Goal: Navigation & Orientation: Find specific page/section

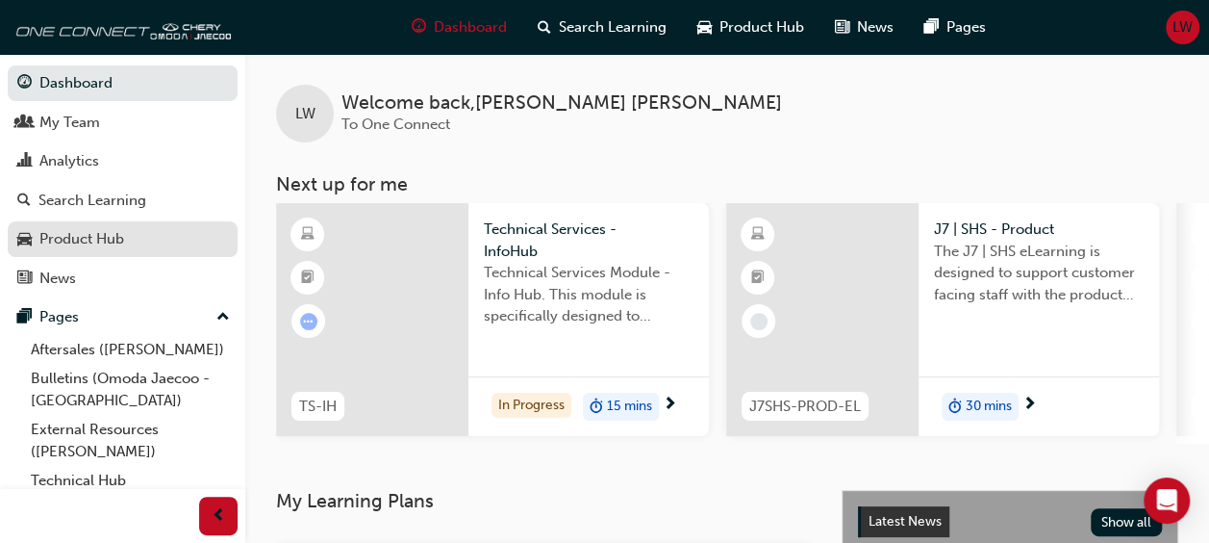
click at [122, 235] on div "Product Hub" at bounding box center [81, 239] width 85 height 22
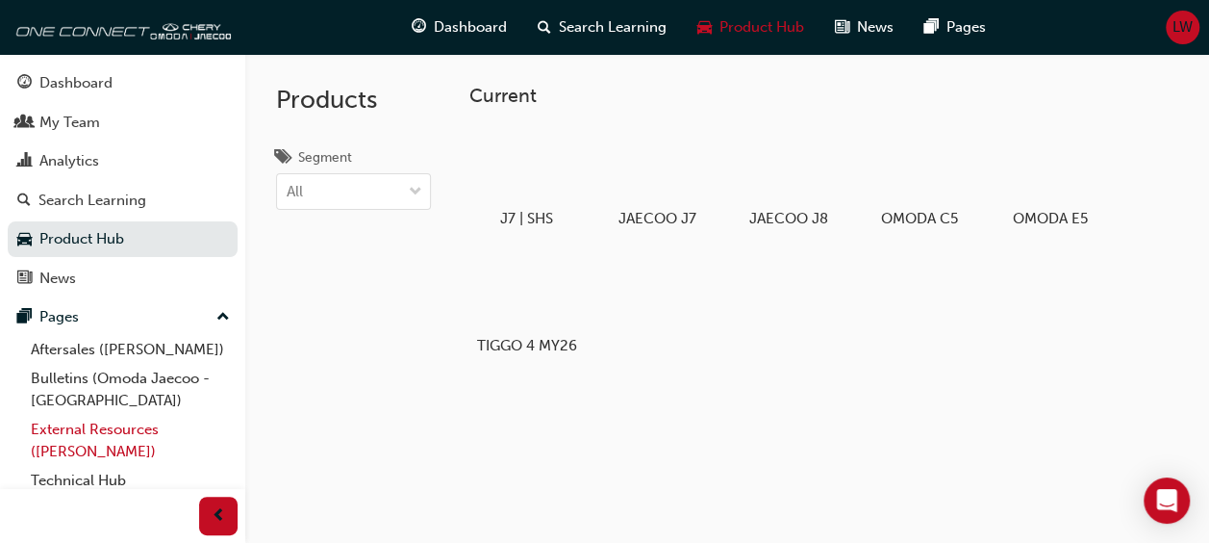
click at [127, 437] on link "External Resources ([PERSON_NAME])" at bounding box center [130, 440] width 215 height 51
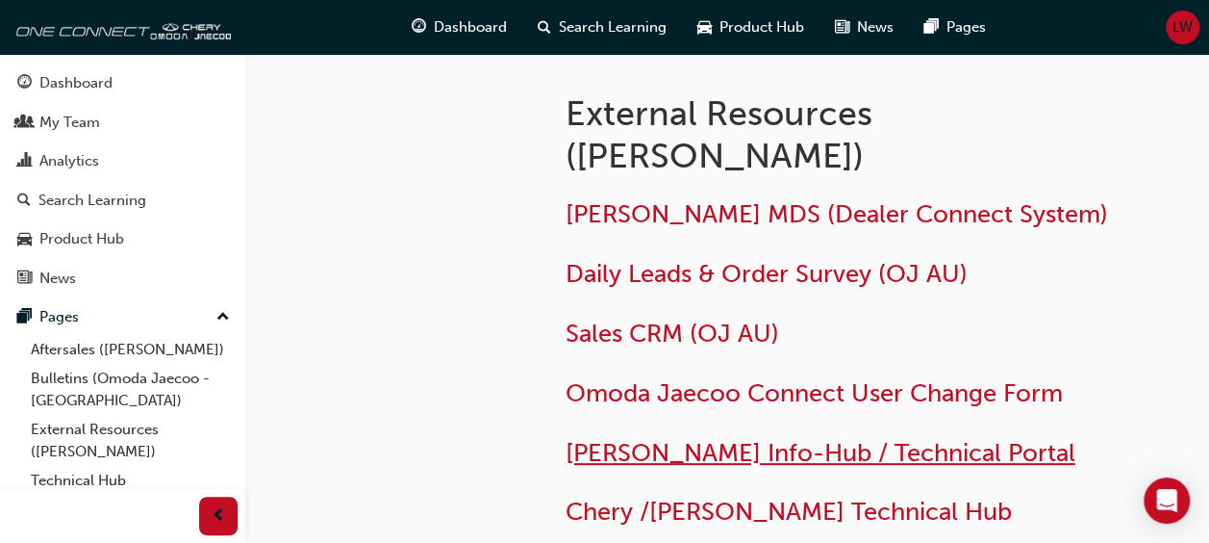
click at [720, 451] on span "[PERSON_NAME] Info-Hub / Technical Portal" at bounding box center [821, 453] width 510 height 30
